Goal: Information Seeking & Learning: Get advice/opinions

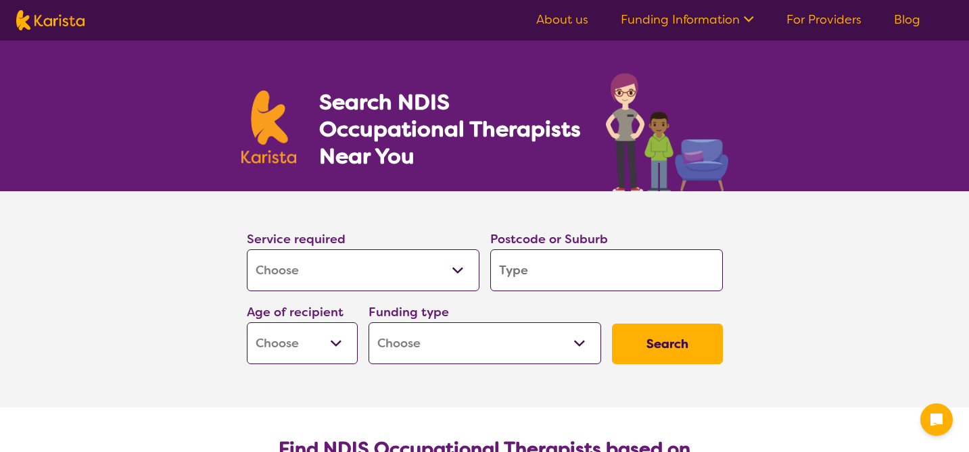
select select "[MEDICAL_DATA]"
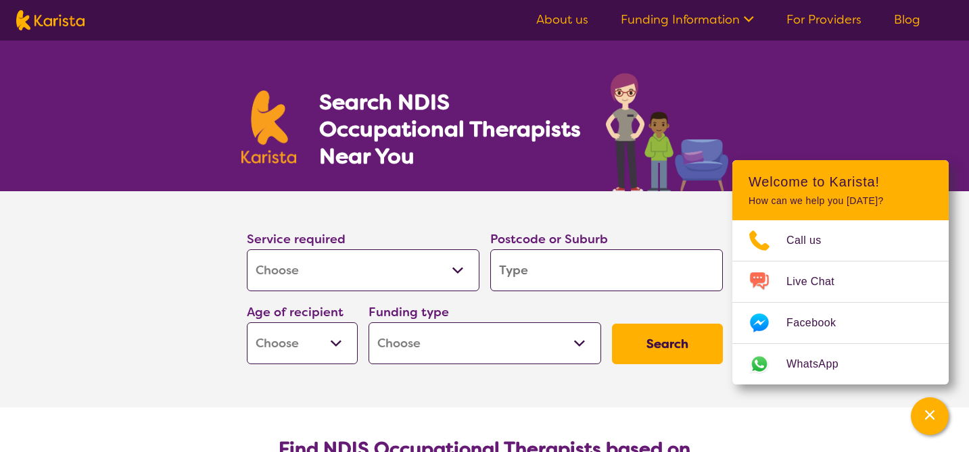
type input "b"
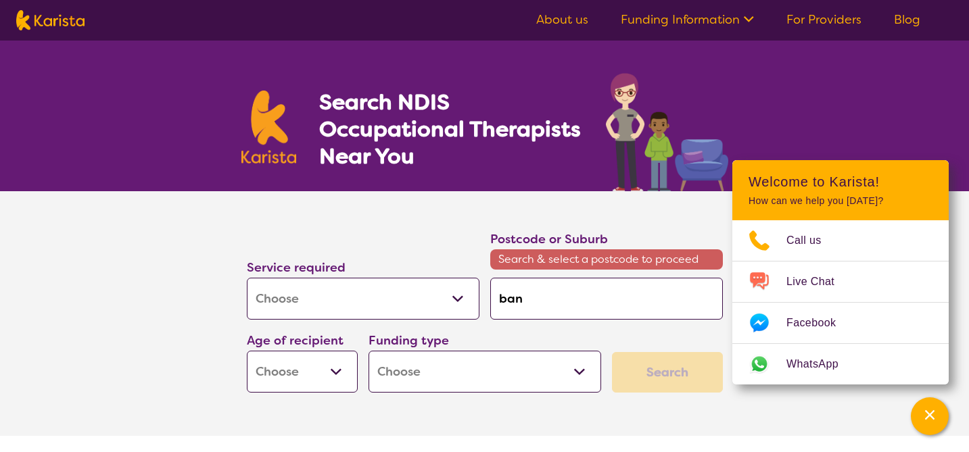
type input "bank"
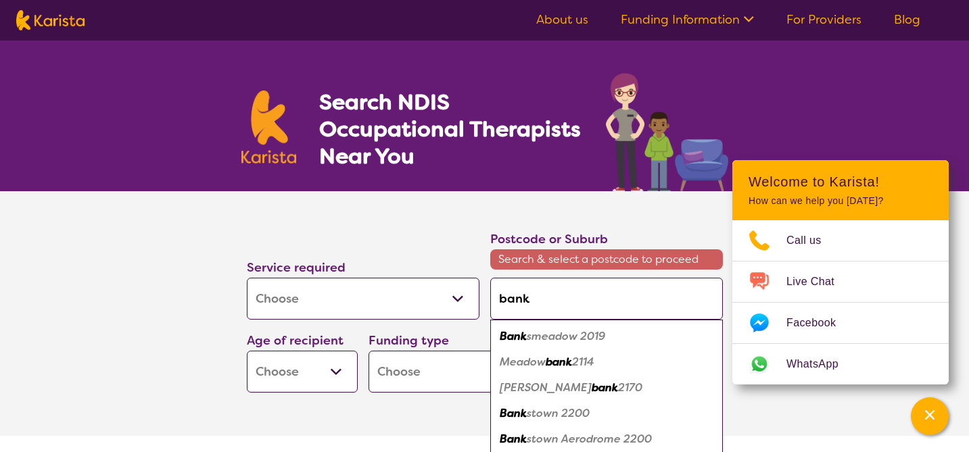
type input "bankk"
type input "bankks"
type input "bankkst"
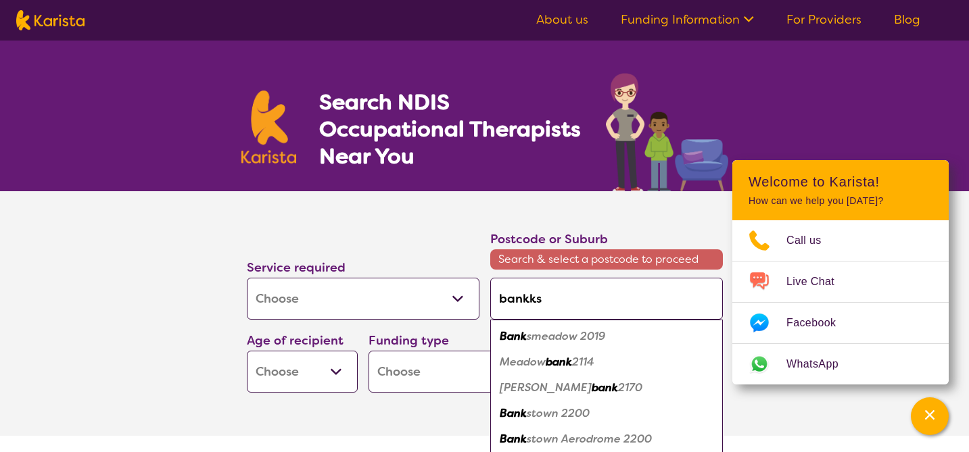
type input "bankkst"
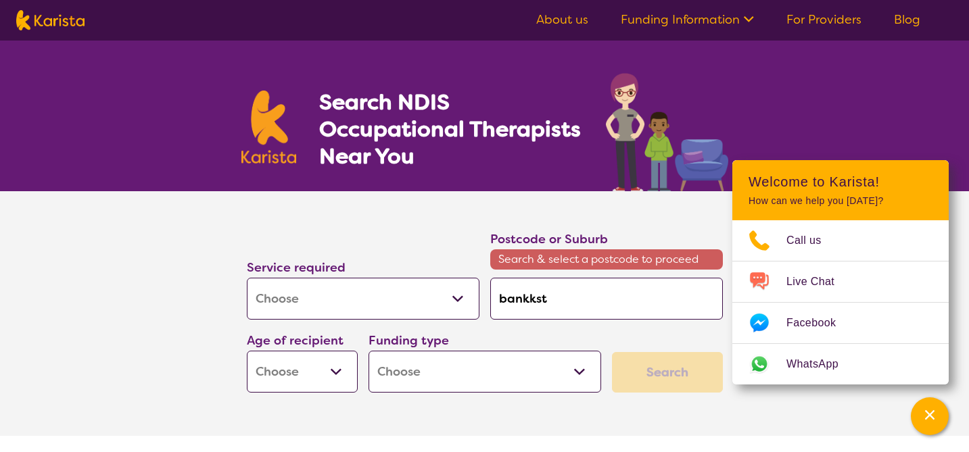
type input "bankkstw"
type input "bankkstwo"
type input "bankkstwon"
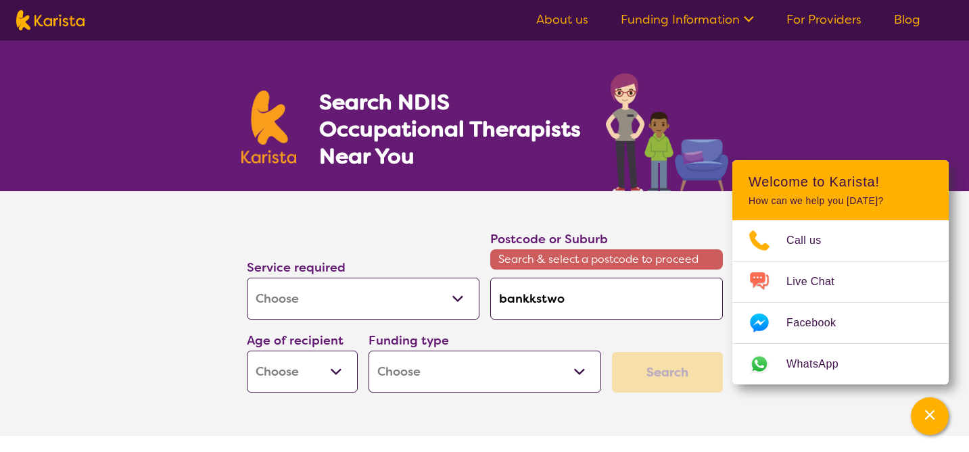
type input "bankkstwon"
click at [537, 302] on input "bankkstwon" at bounding box center [606, 299] width 233 height 42
type input "bankstwon"
click at [556, 301] on input "bankstwon" at bounding box center [606, 299] width 233 height 42
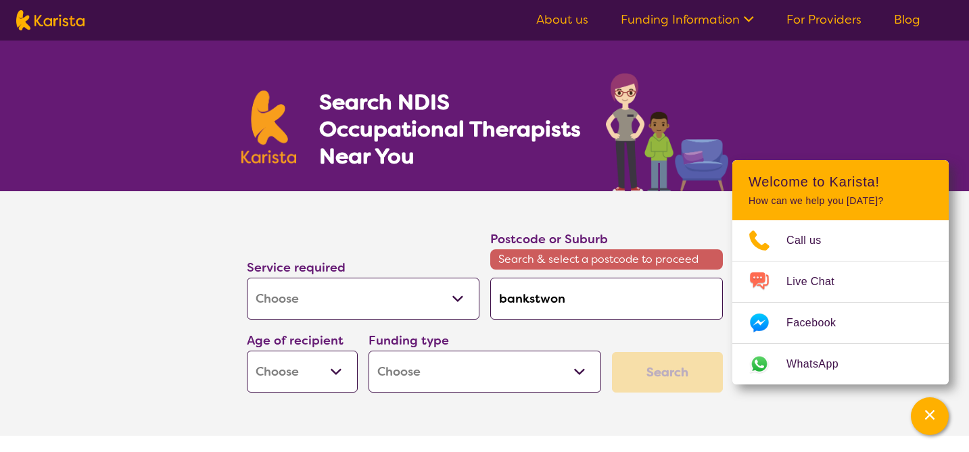
type input "bankstwn"
type input "bankstn"
type input "[PERSON_NAME]"
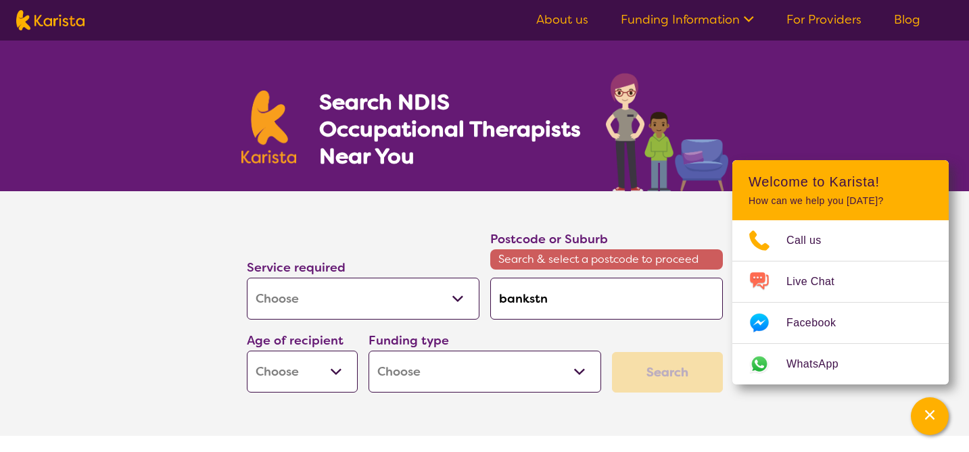
type input "[PERSON_NAME]"
type input "bankstown"
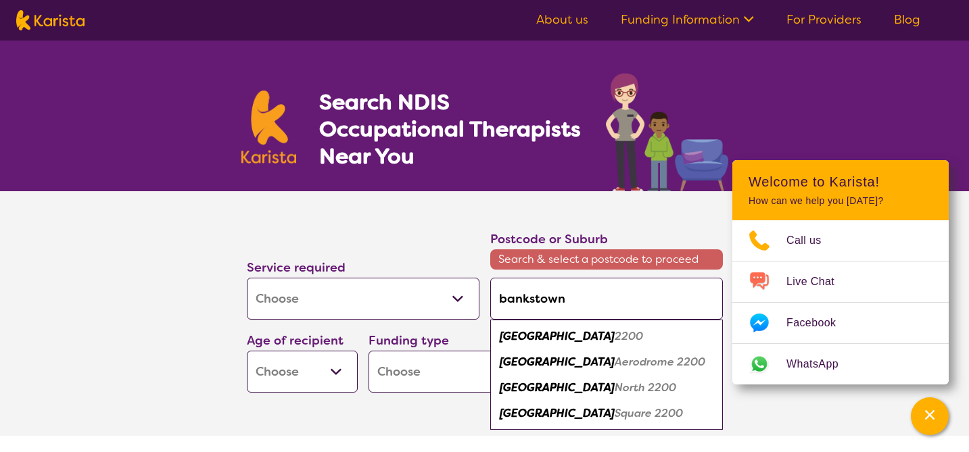
click at [546, 338] on em "[GEOGRAPHIC_DATA]" at bounding box center [557, 336] width 115 height 14
type input "2200"
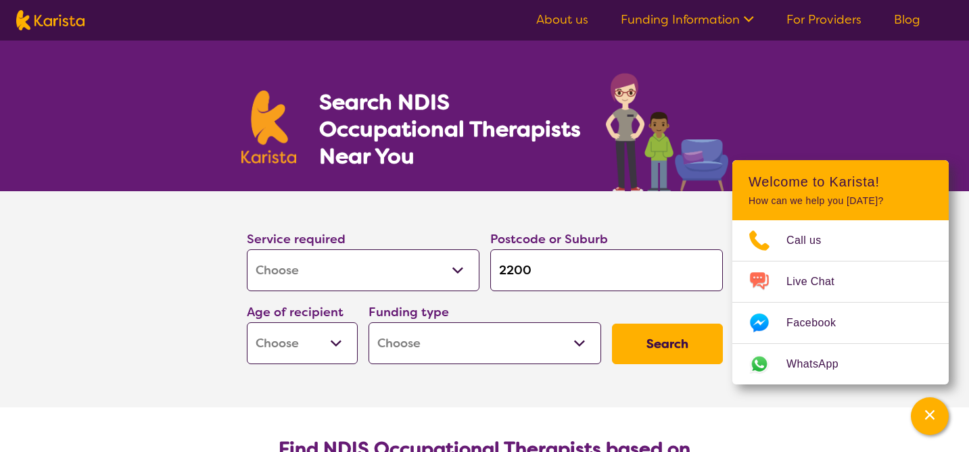
click at [338, 346] on select "Early Childhood - 0 to 9 Child - 10 to 11 Adolescent - 12 to 17 Adult - 18 to 6…" at bounding box center [302, 344] width 111 height 42
select select "AS"
click at [542, 345] on select "Home Care Package (HCP) National Disability Insurance Scheme (NDIS) I don't know" at bounding box center [485, 344] width 233 height 42
select select "NDIS"
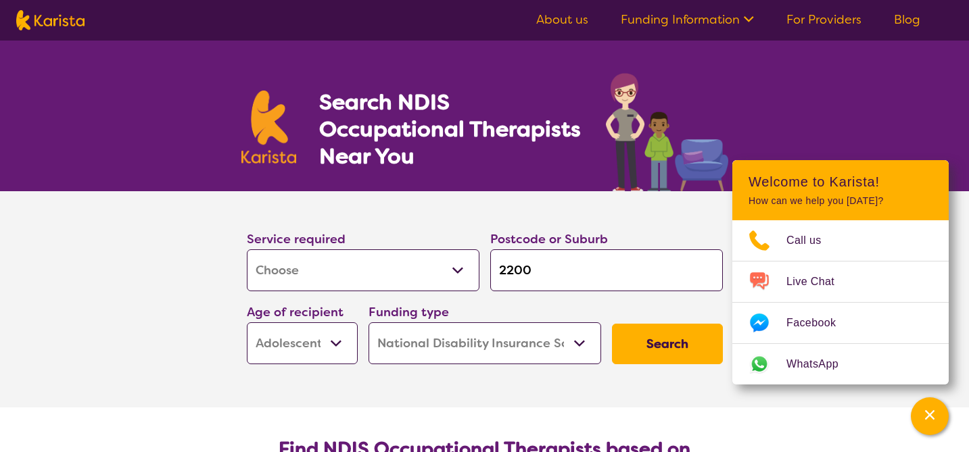
select select "NDIS"
click at [676, 338] on button "Search" at bounding box center [667, 344] width 111 height 41
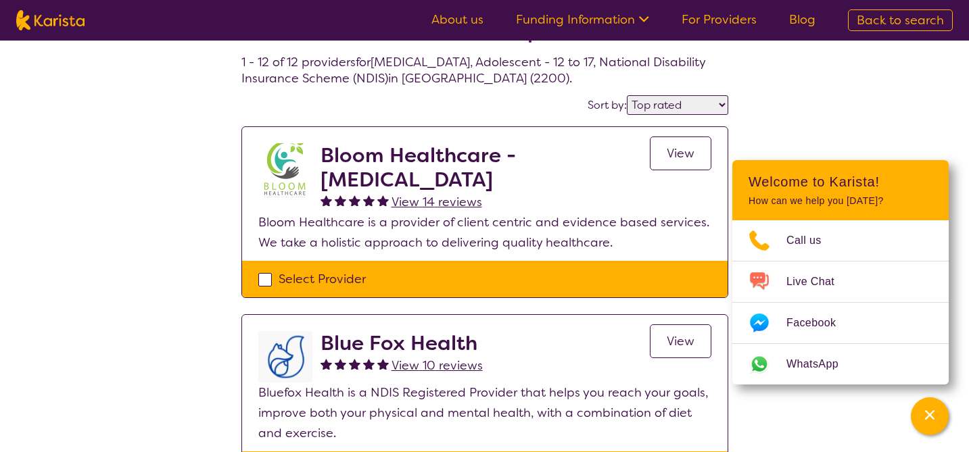
scroll to position [69, 0]
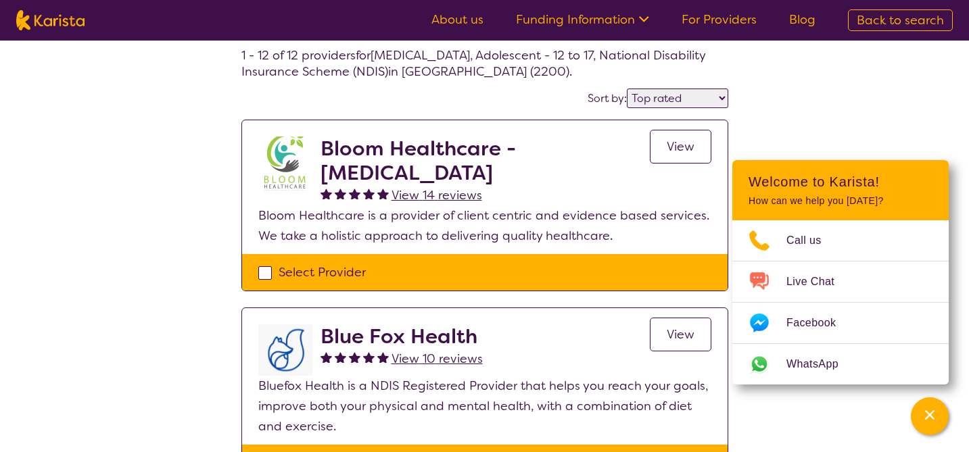
click at [707, 99] on select "Highly reviewed Top rated" at bounding box center [677, 99] width 101 height 20
select select "highly_reviewed"
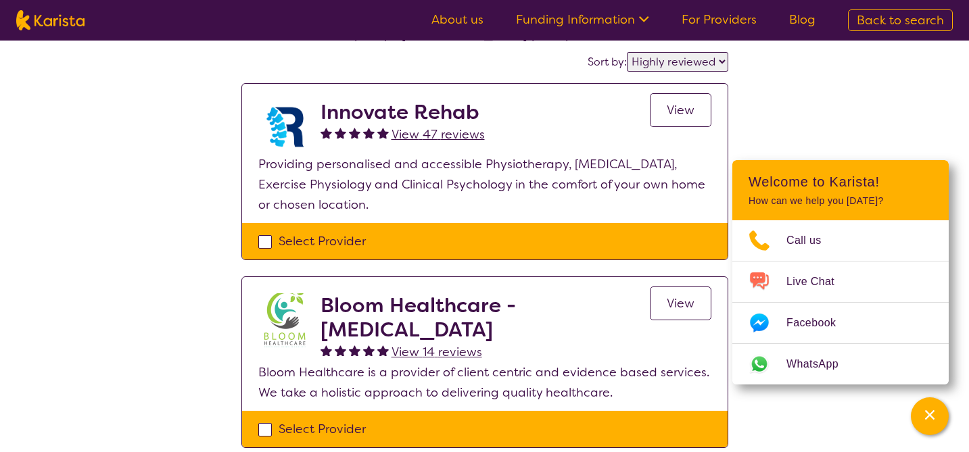
scroll to position [114, 0]
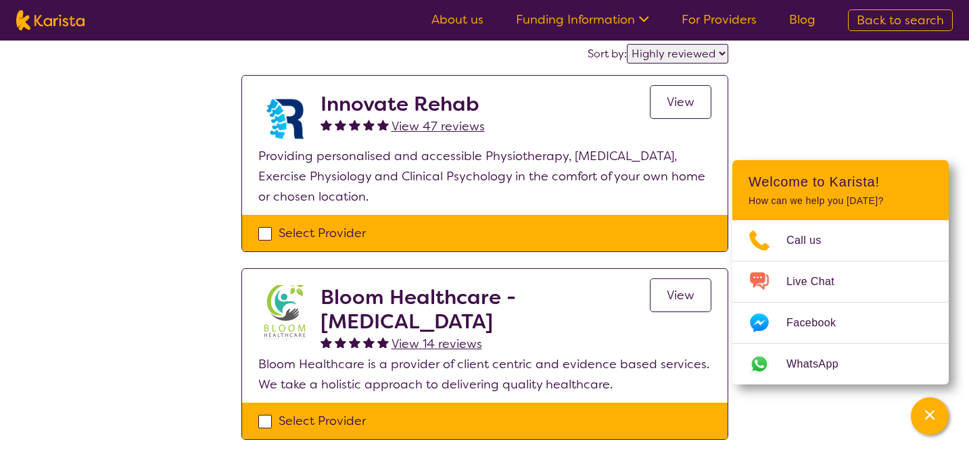
click at [685, 103] on span "View" at bounding box center [681, 102] width 28 height 16
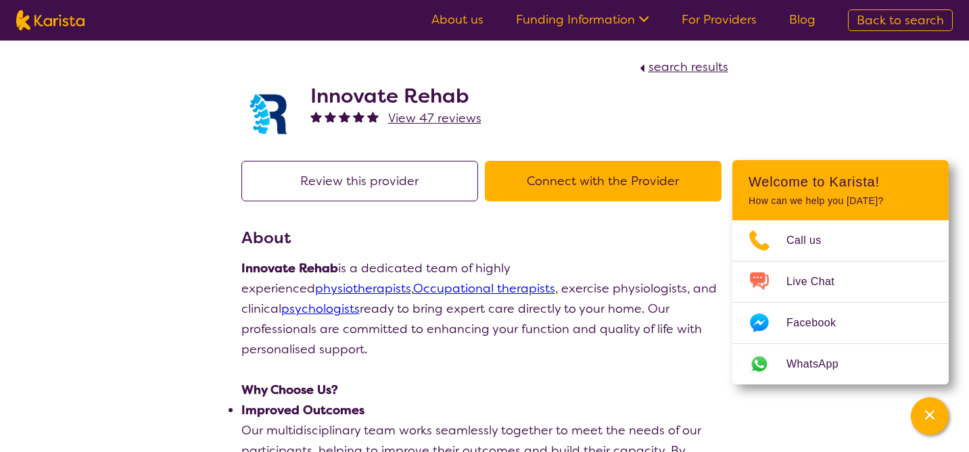
click at [413, 289] on link "Occupational therapists" at bounding box center [484, 289] width 142 height 16
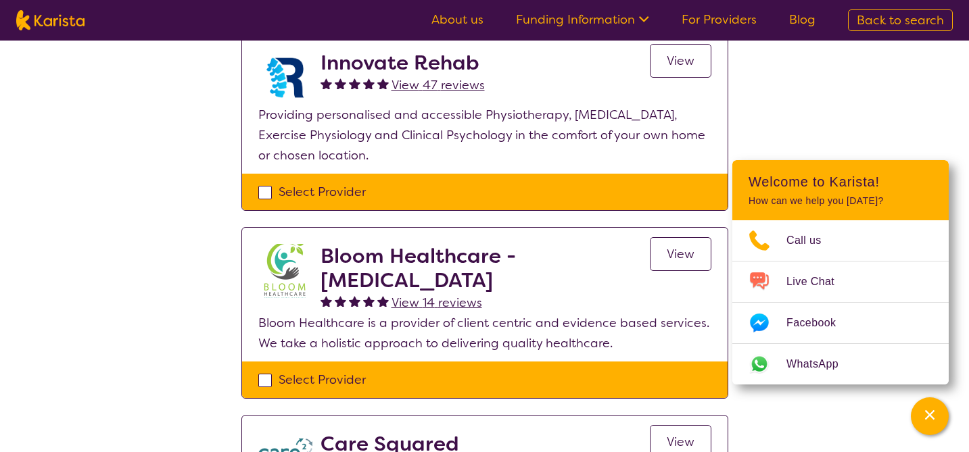
scroll to position [277, 0]
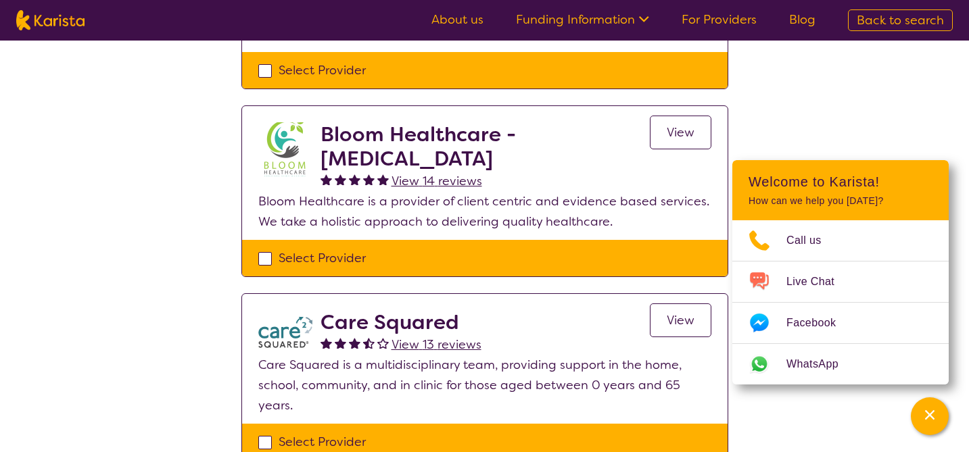
click at [681, 130] on span "View" at bounding box center [681, 132] width 28 height 16
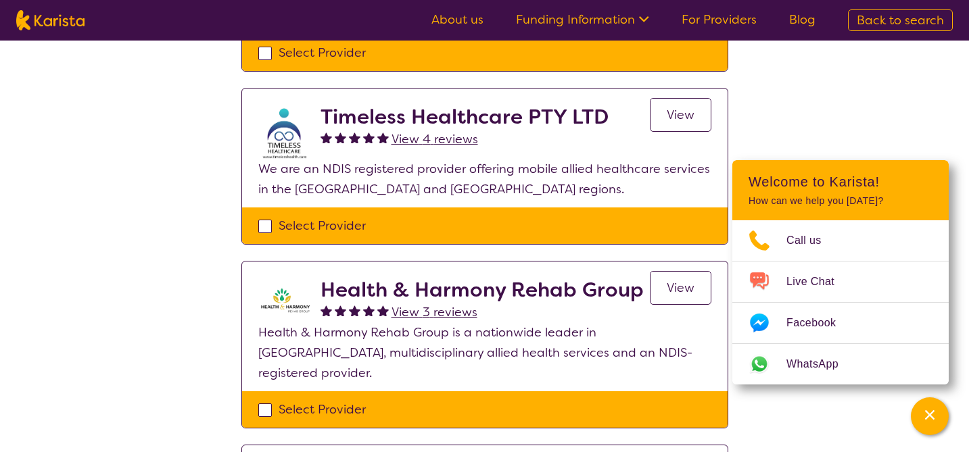
scroll to position [1618, 0]
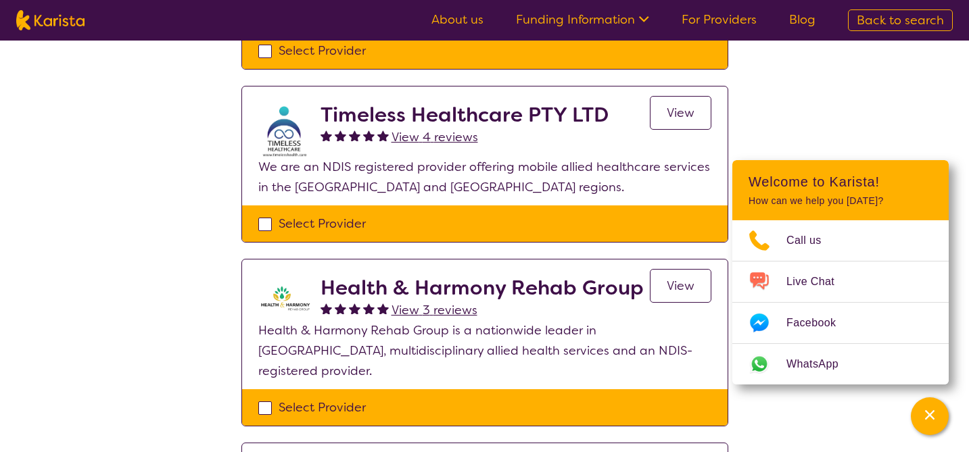
click at [685, 108] on span "View" at bounding box center [681, 113] width 28 height 16
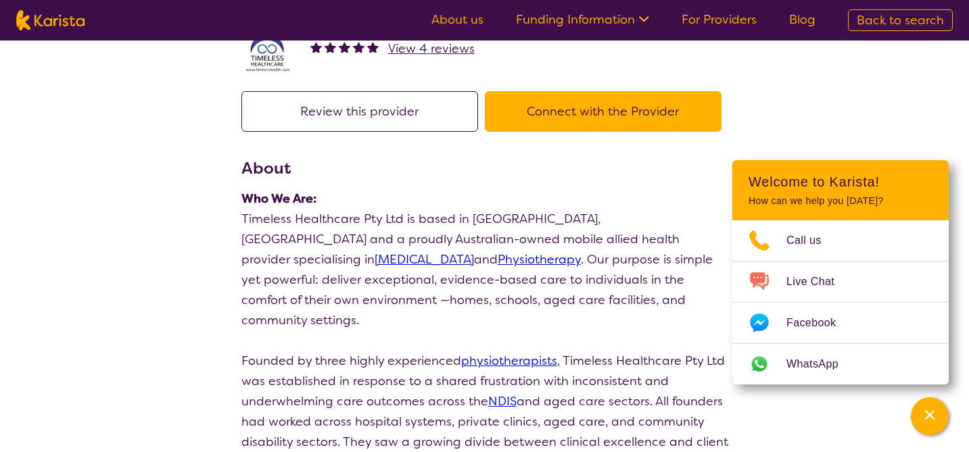
scroll to position [83, 0]
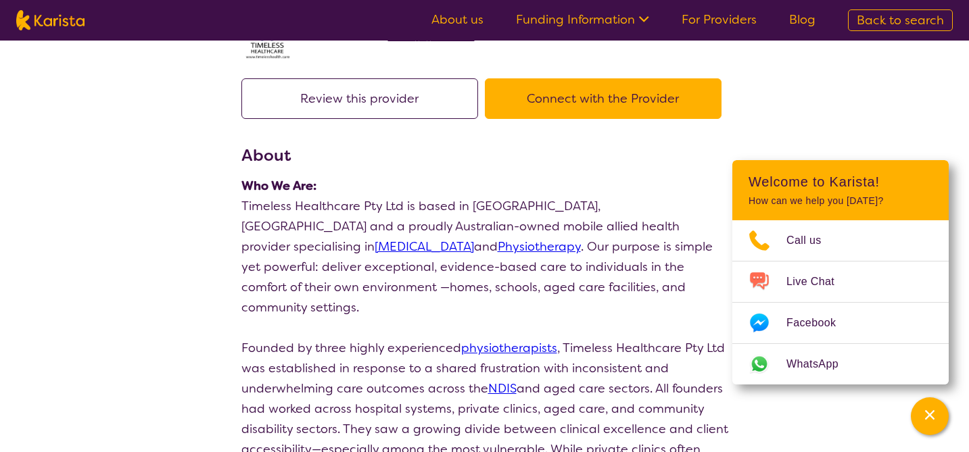
click at [599, 96] on button "Connect with the Provider" at bounding box center [603, 98] width 237 height 41
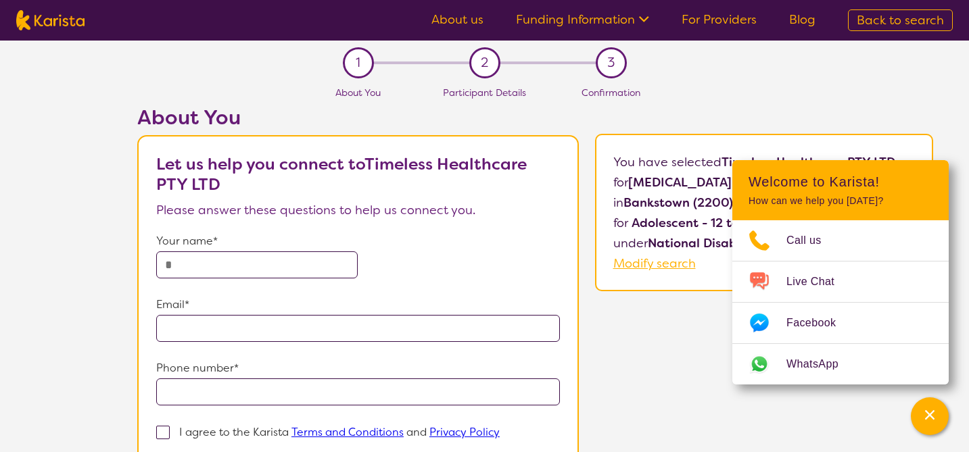
scroll to position [83, 0]
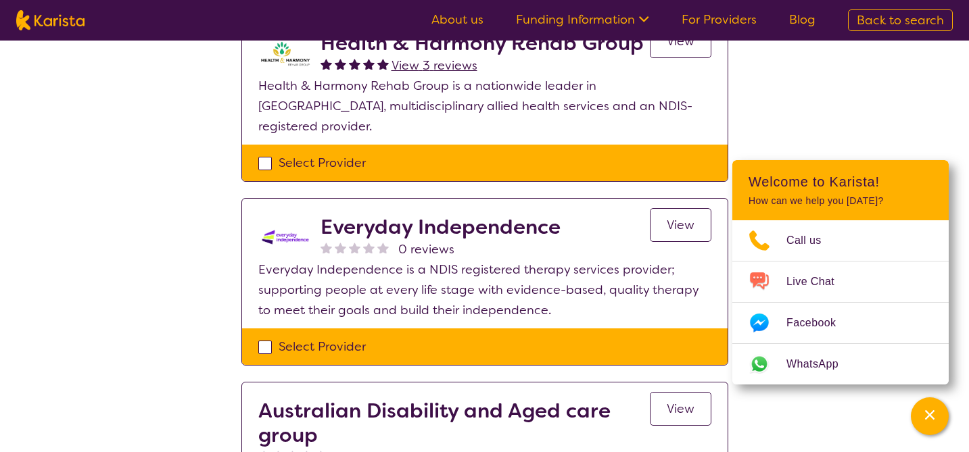
scroll to position [1869, 0]
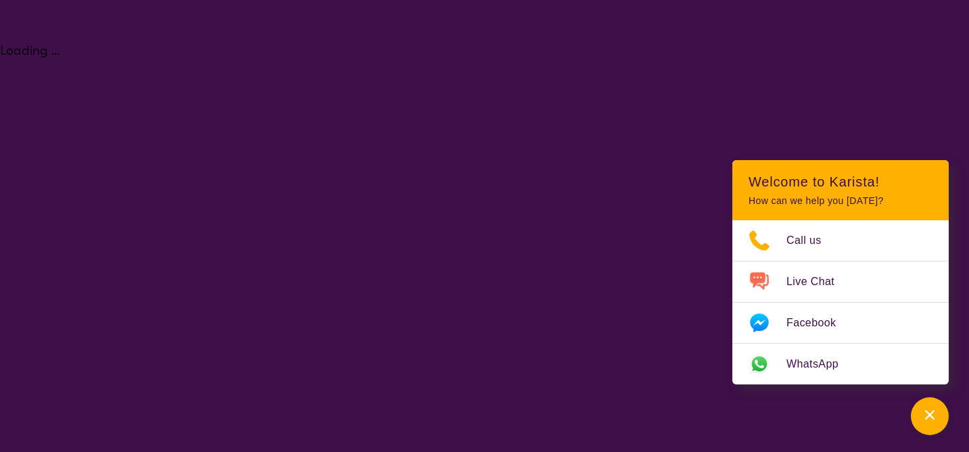
select select "[MEDICAL_DATA]"
select select "AS"
select select "NDIS"
select select "[MEDICAL_DATA]"
select select "AS"
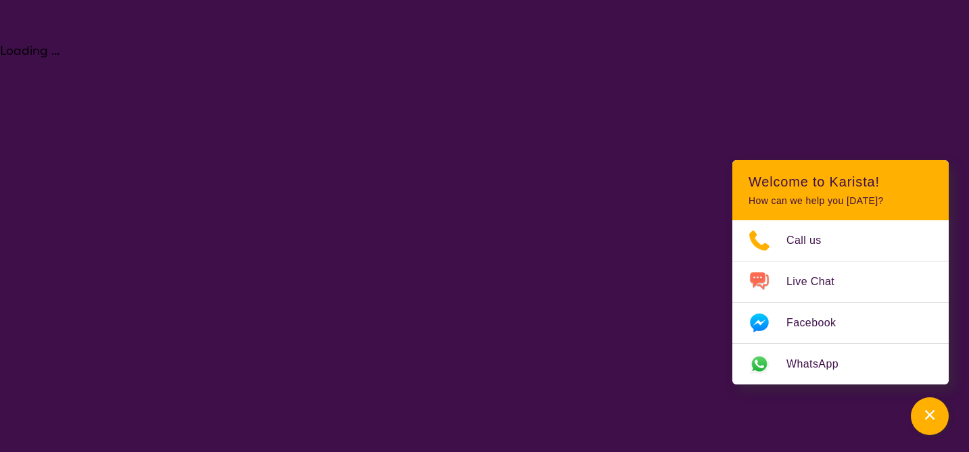
select select "NDIS"
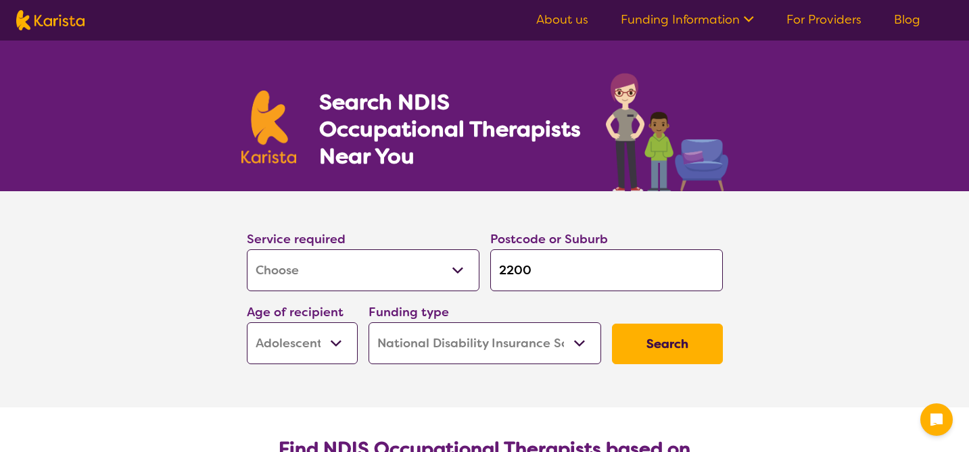
select select "[MEDICAL_DATA]"
select select "AS"
select select "NDIS"
select select "[MEDICAL_DATA]"
select select "AS"
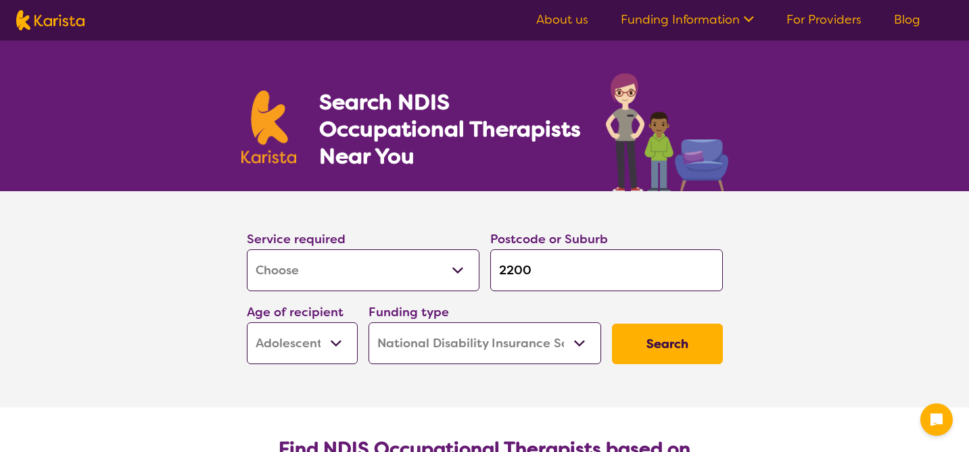
select select "NDIS"
